Goal: Transaction & Acquisition: Purchase product/service

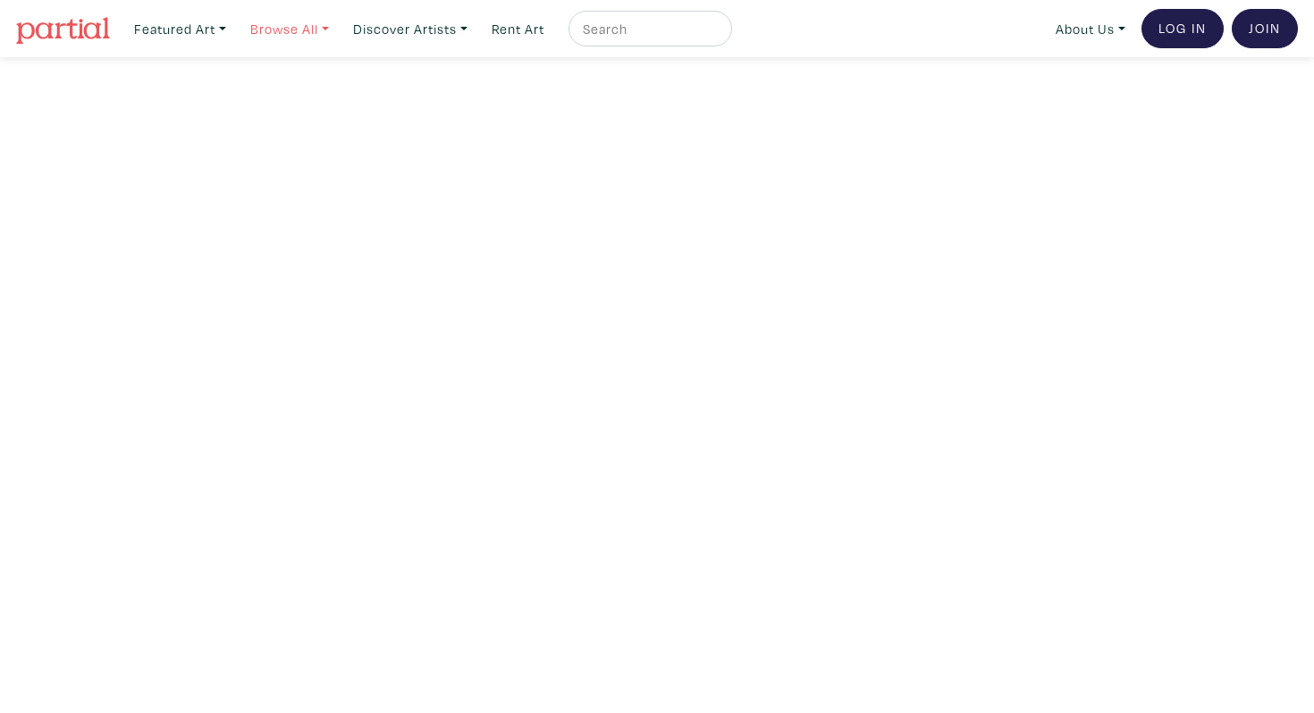
click at [234, 32] on link "Browse All" at bounding box center [180, 29] width 108 height 37
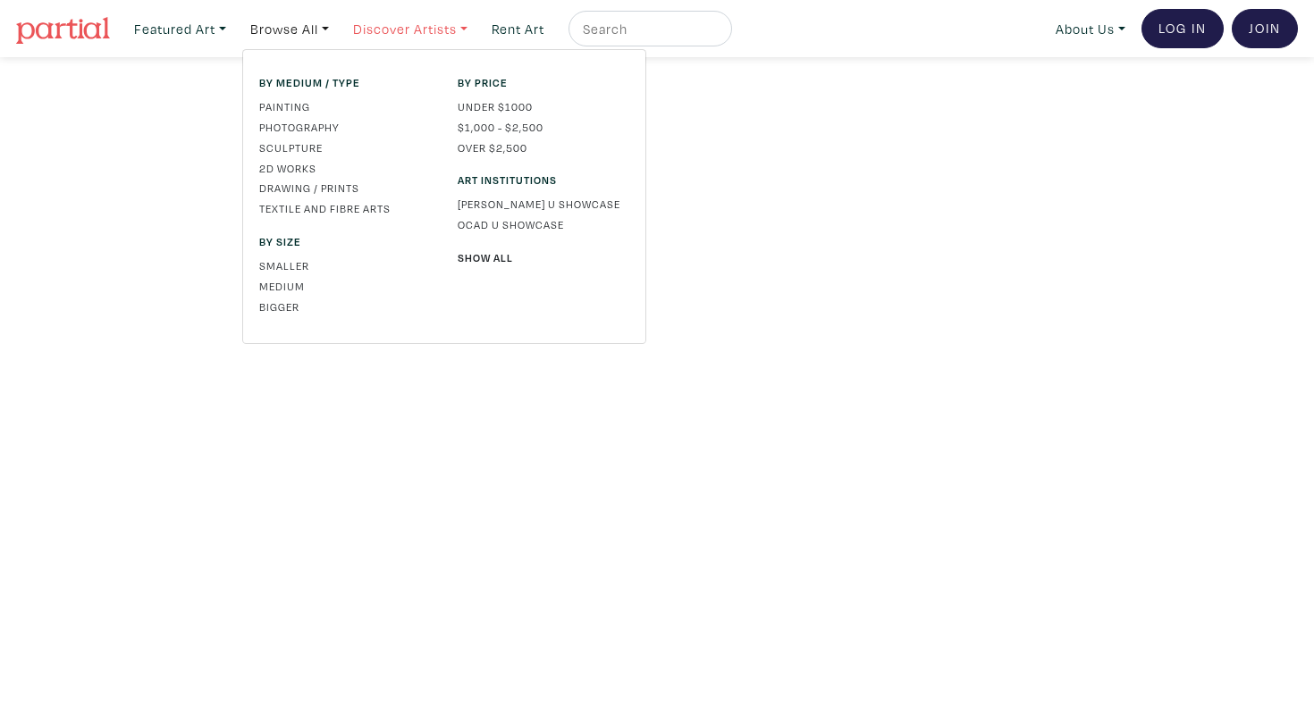
click at [234, 23] on link "Discover Artists" at bounding box center [180, 29] width 108 height 37
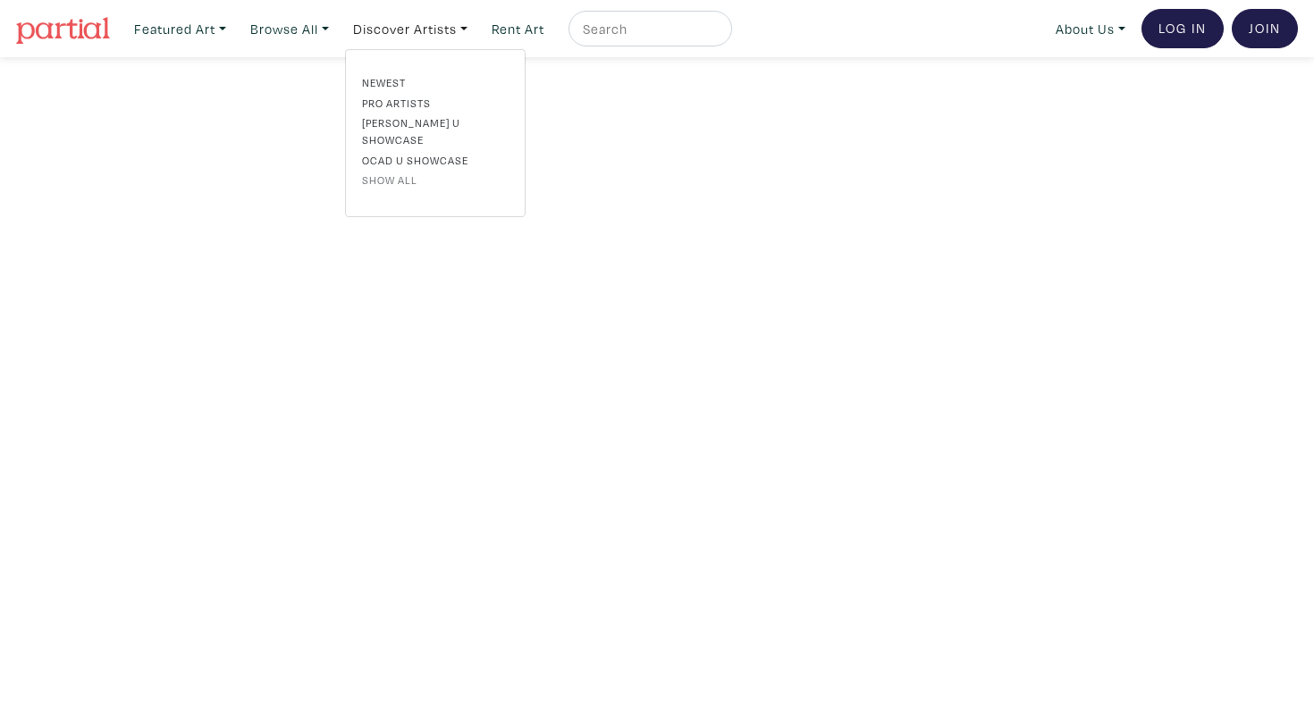
click at [414, 172] on link "Show all" at bounding box center [435, 180] width 147 height 16
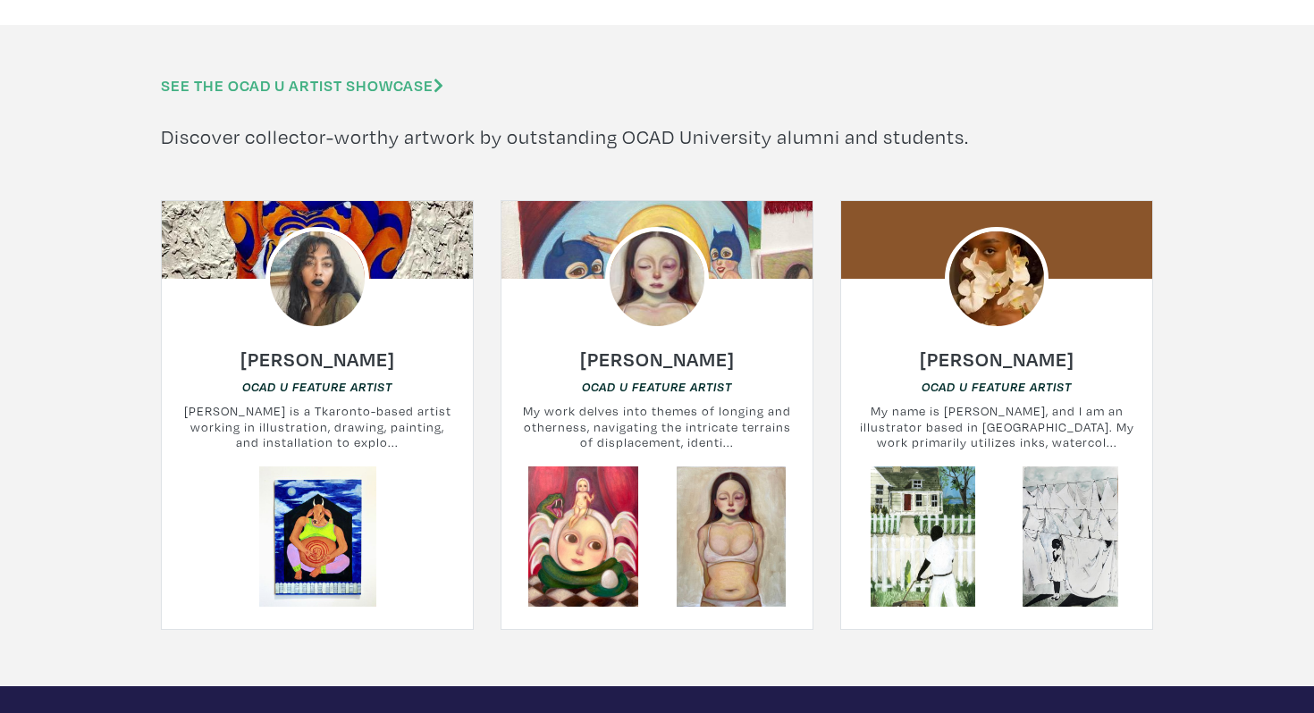
scroll to position [4685, 0]
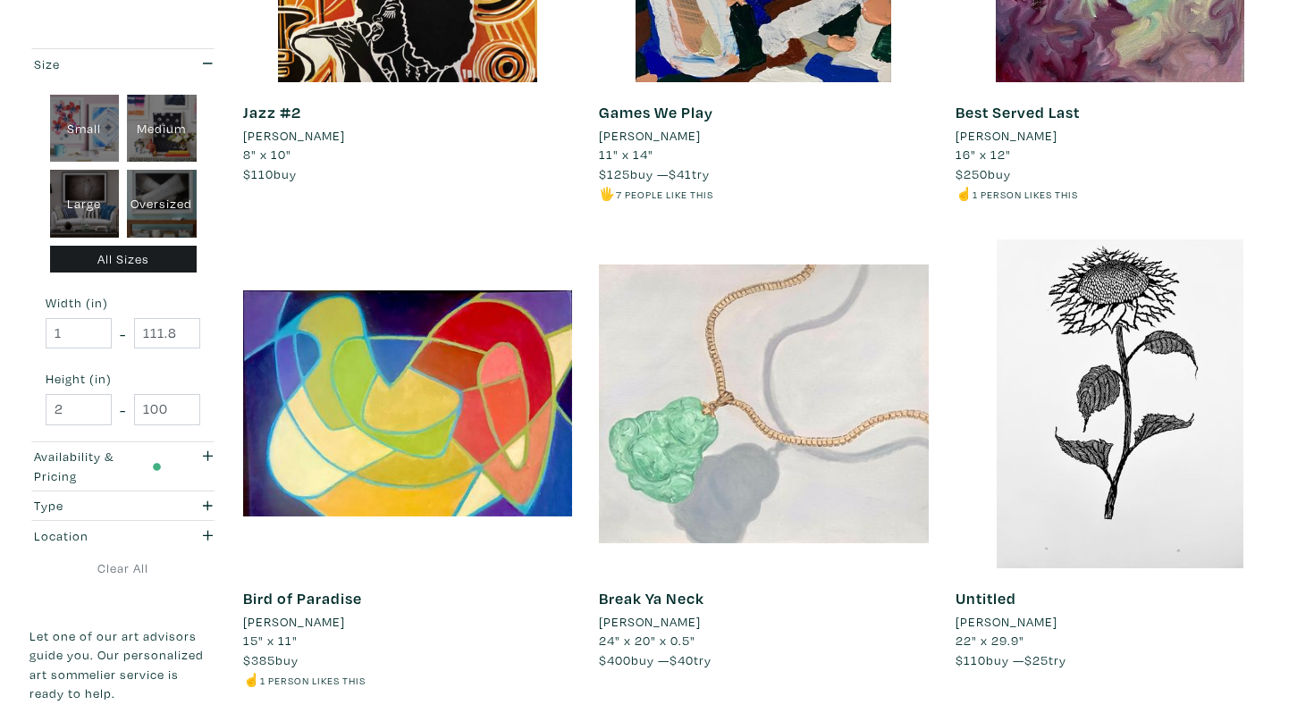
scroll to position [3484, 0]
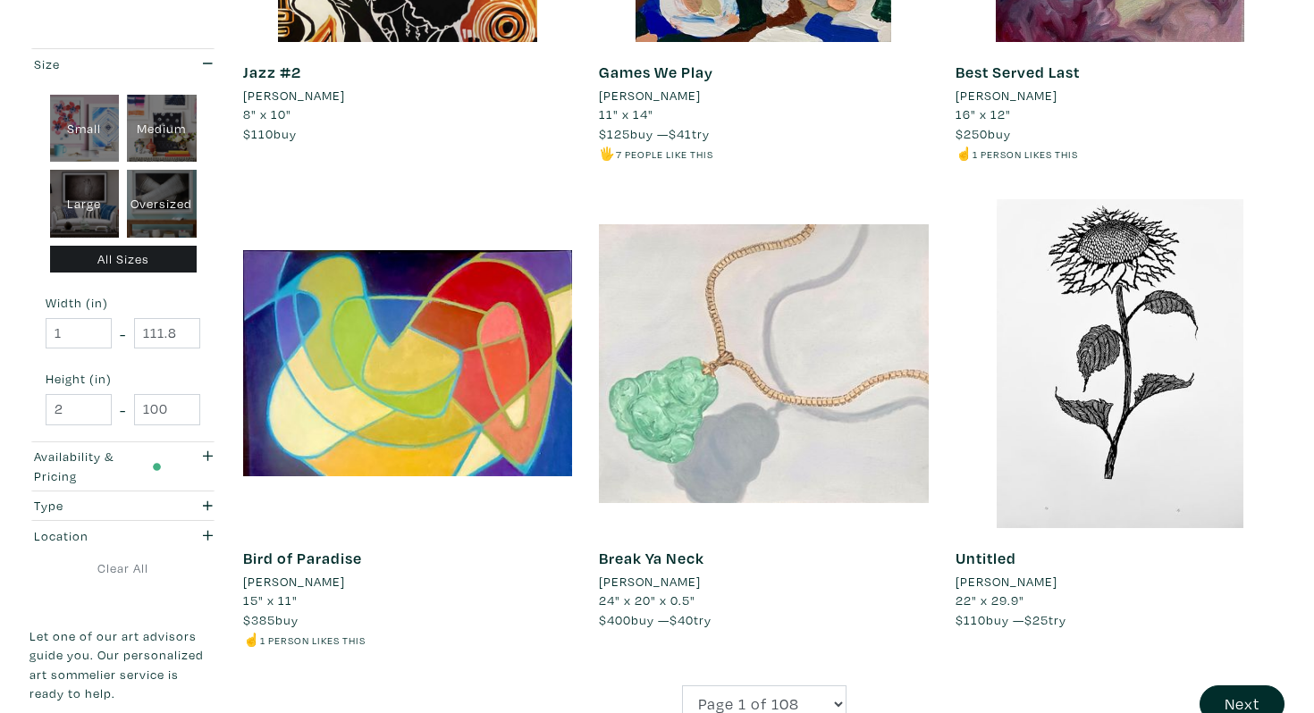
click at [271, 585] on li "[PERSON_NAME]" at bounding box center [294, 582] width 102 height 20
click at [628, 72] on link "Games We Play" at bounding box center [656, 72] width 114 height 21
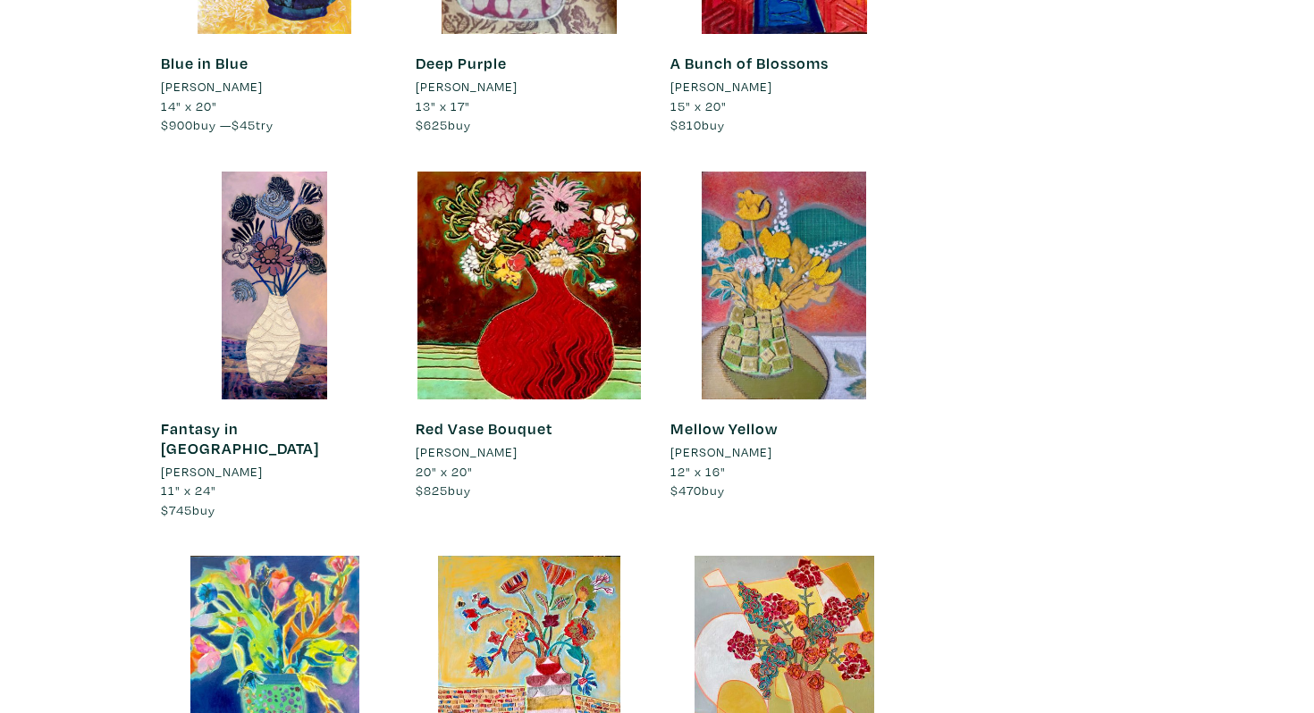
scroll to position [6559, 0]
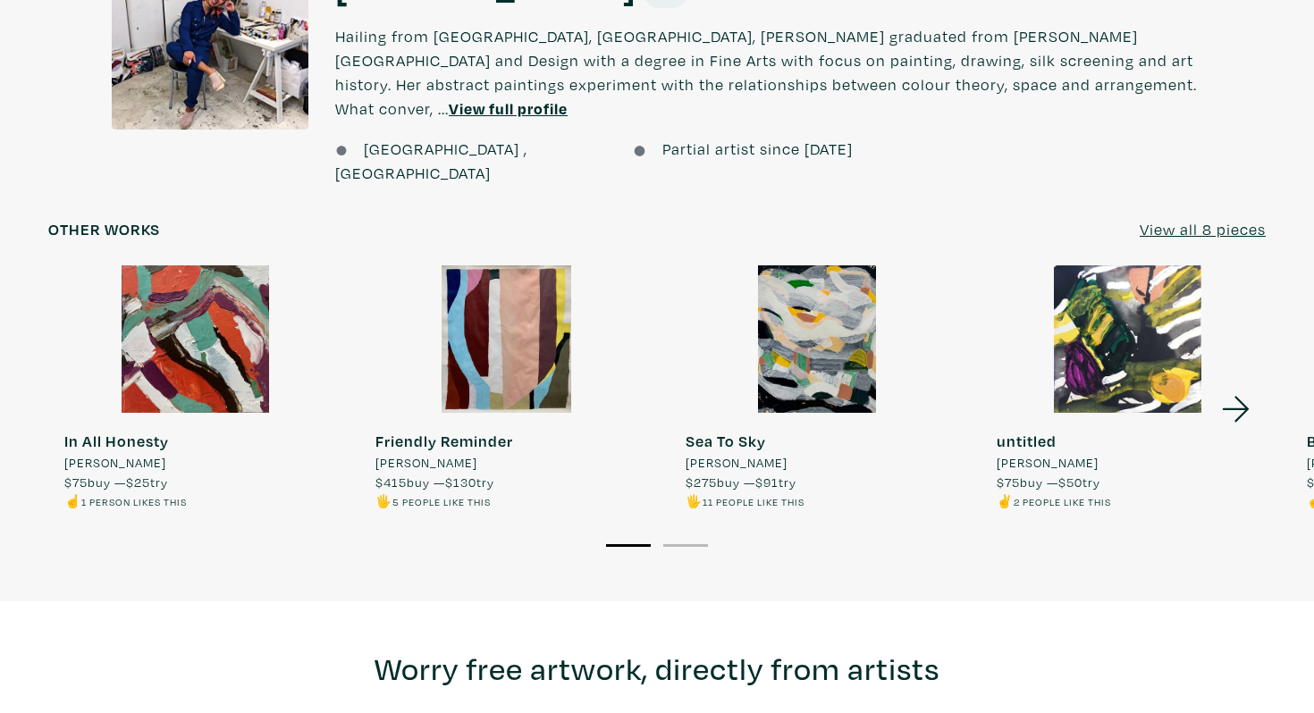
scroll to position [1457, 0]
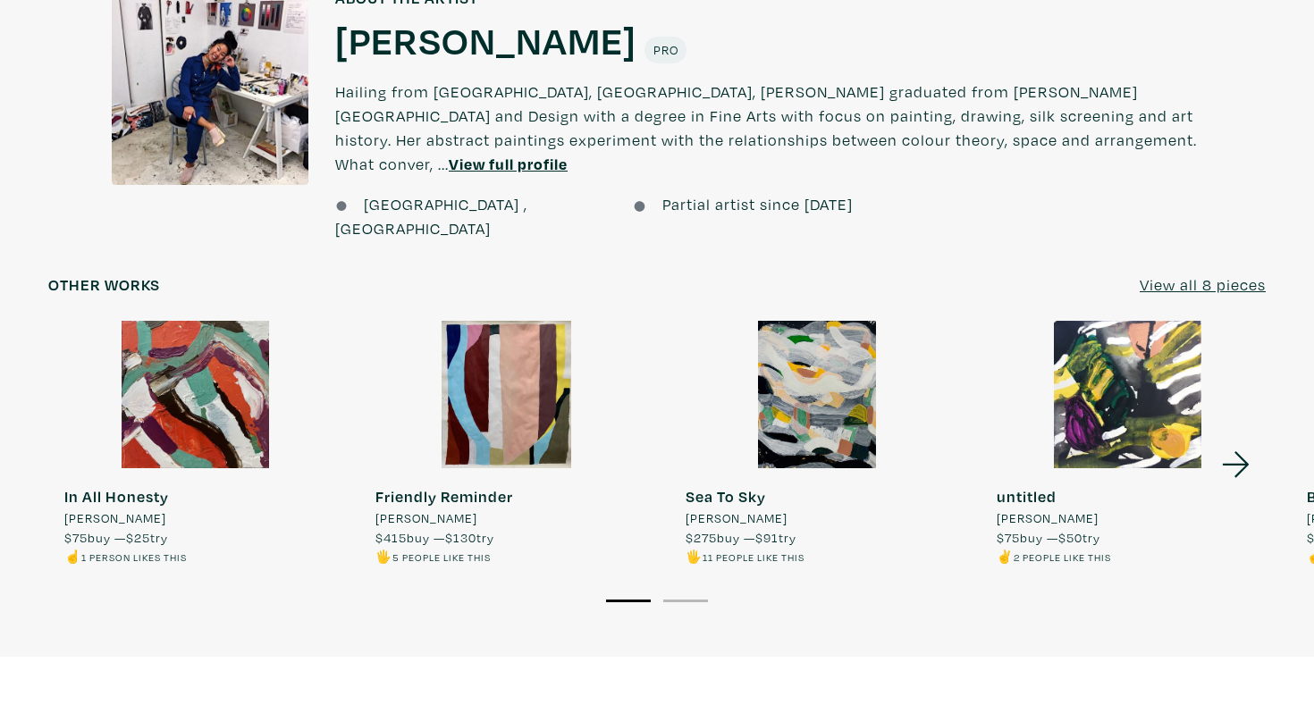
click at [1253, 441] on icon at bounding box center [1236, 465] width 61 height 48
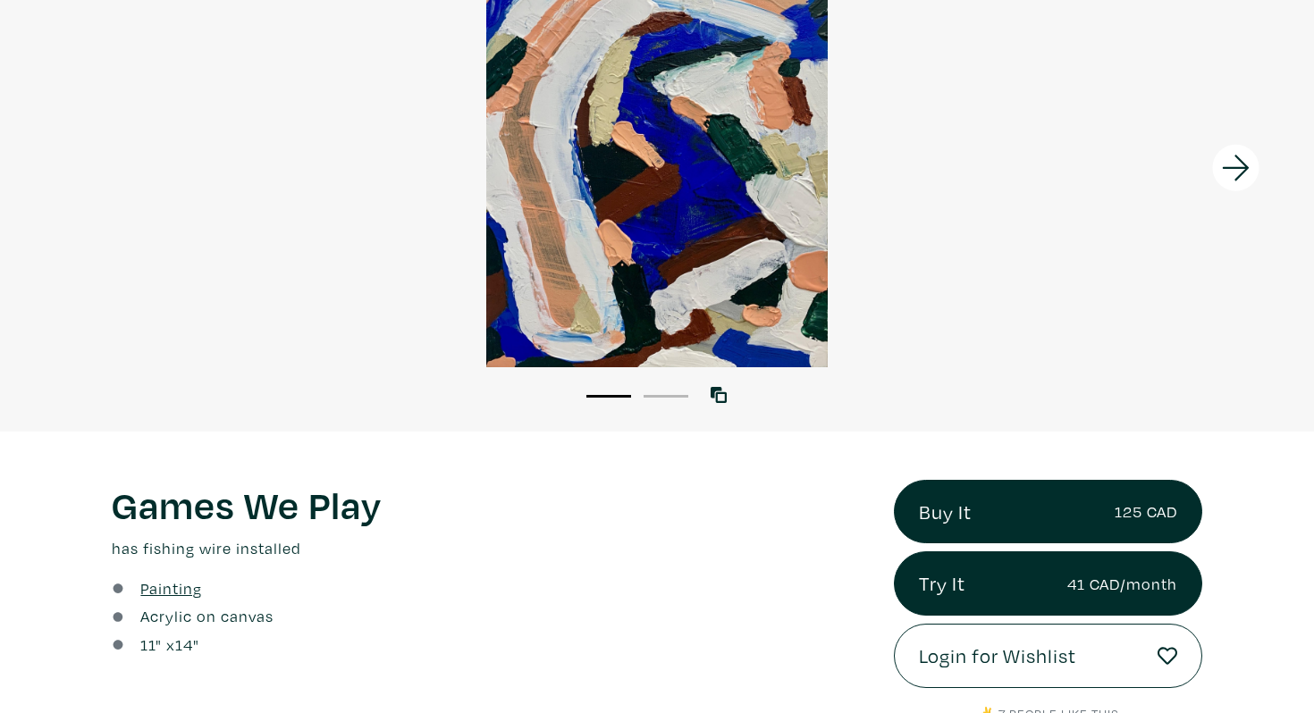
scroll to position [0, 0]
